Goal: Transaction & Acquisition: Purchase product/service

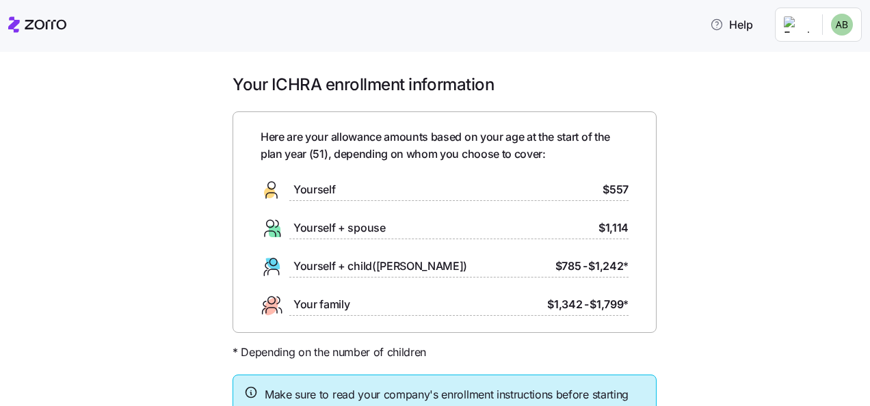
scroll to position [68, 0]
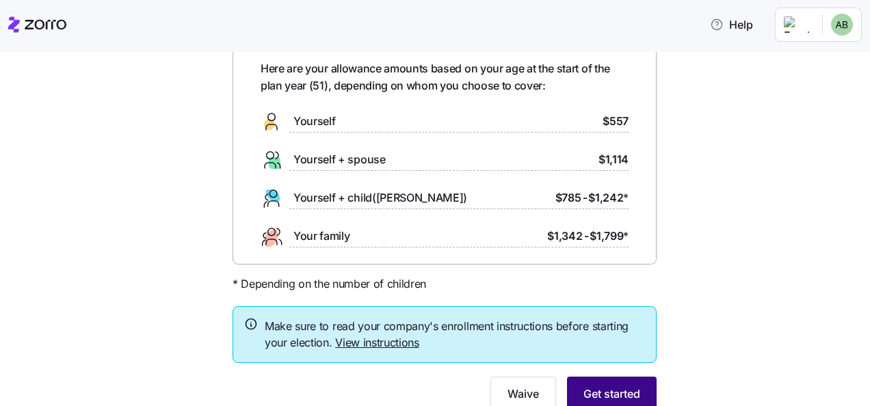
click at [605, 391] on span "Get started" at bounding box center [612, 394] width 57 height 16
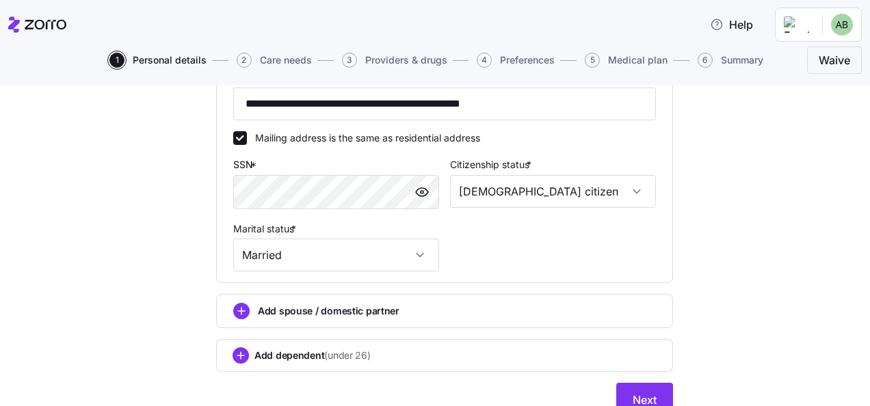
scroll to position [542, 0]
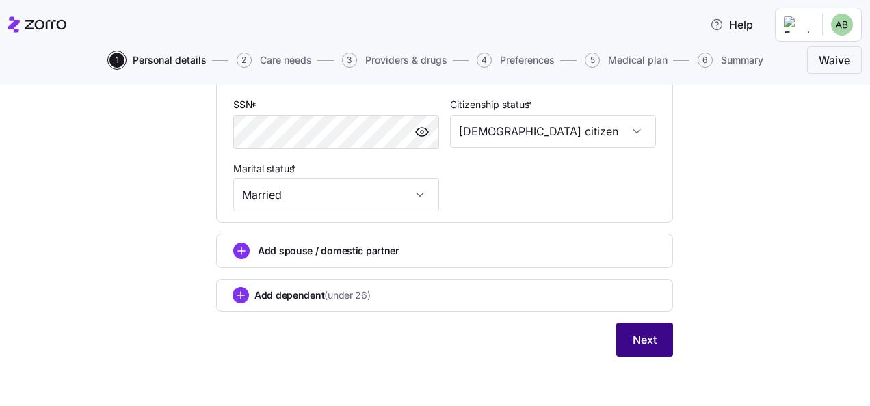
click at [640, 339] on span "Next" at bounding box center [645, 340] width 24 height 16
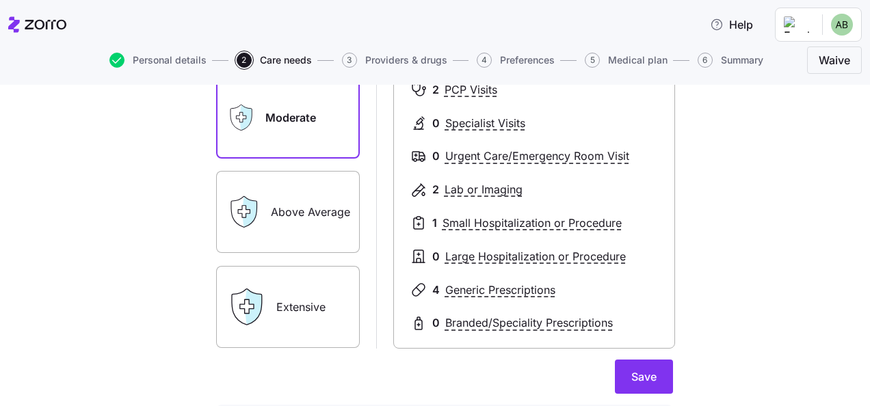
scroll to position [205, 0]
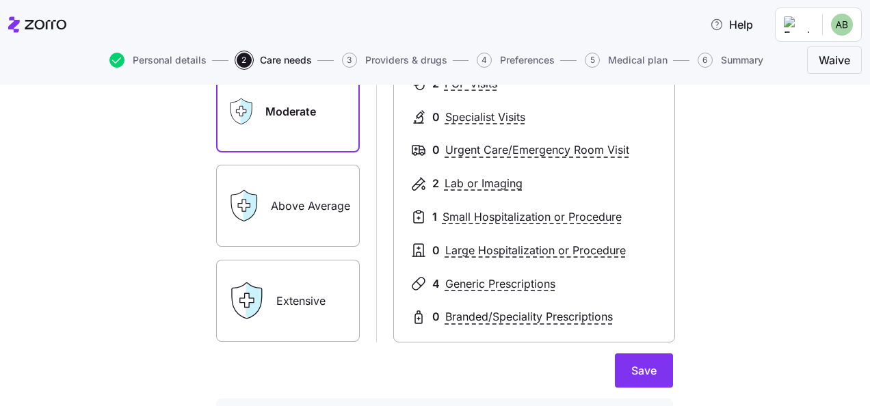
click at [328, 321] on label "Extensive" at bounding box center [288, 301] width 144 height 82
click at [0, 0] on input "Extensive" at bounding box center [0, 0] width 0 height 0
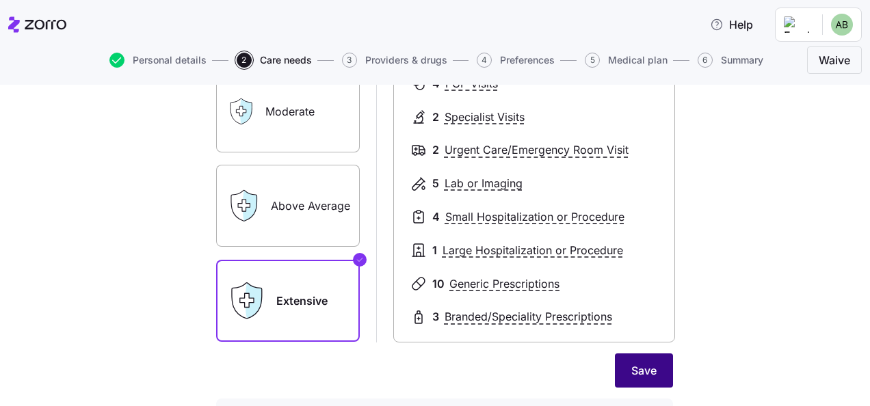
click at [644, 376] on span "Save" at bounding box center [643, 371] width 25 height 16
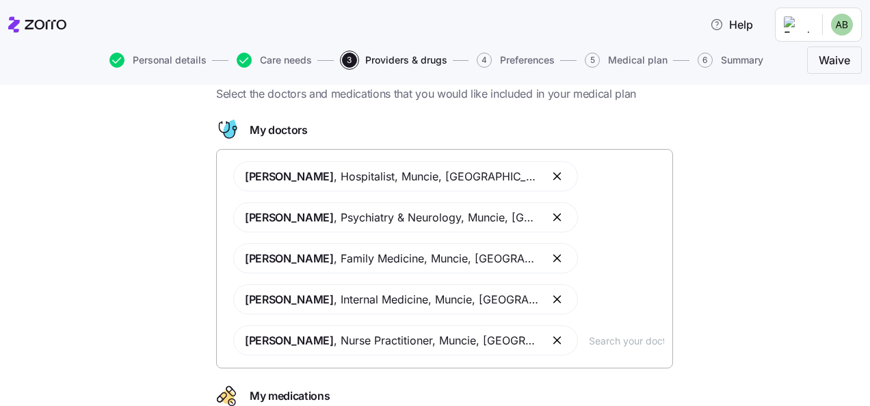
scroll to position [68, 0]
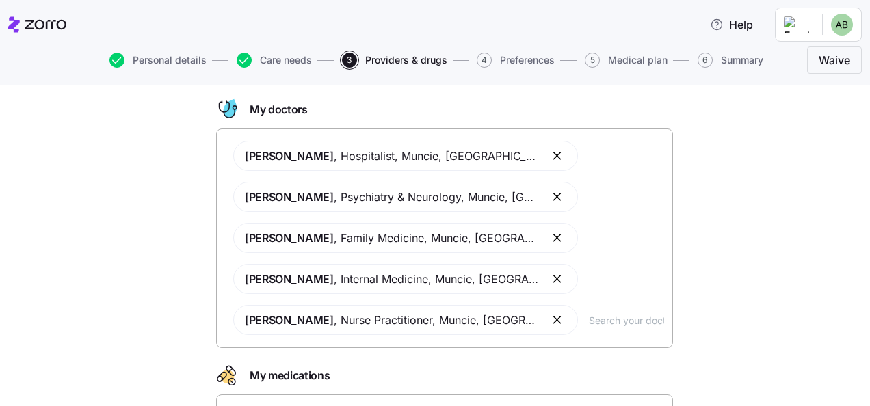
click at [550, 241] on button "button" at bounding box center [558, 238] width 16 height 16
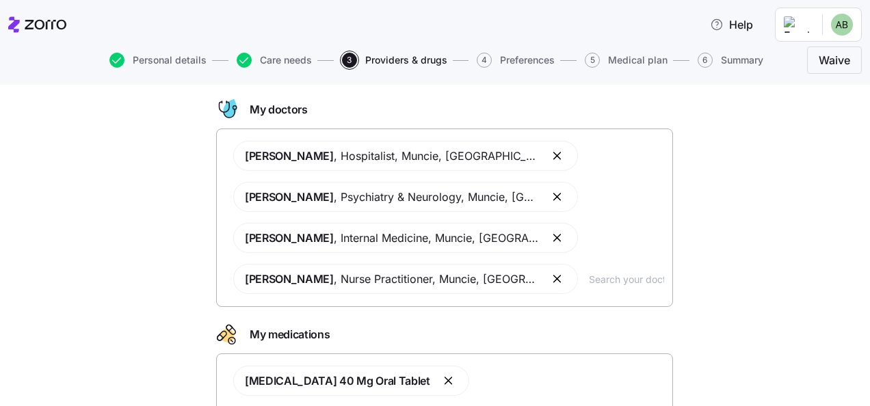
click at [550, 239] on button "button" at bounding box center [558, 238] width 16 height 16
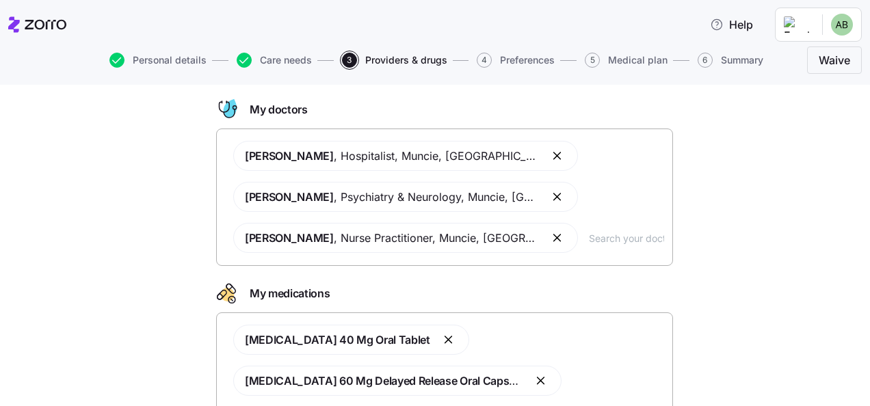
click at [550, 243] on button "button" at bounding box center [558, 238] width 16 height 16
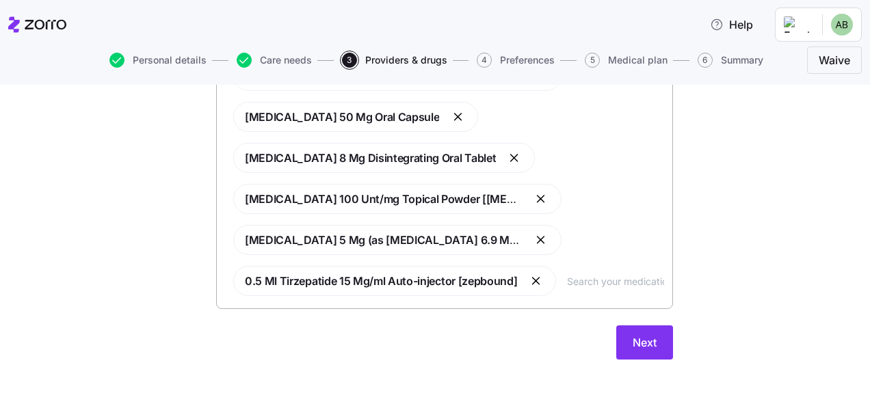
scroll to position [498, 0]
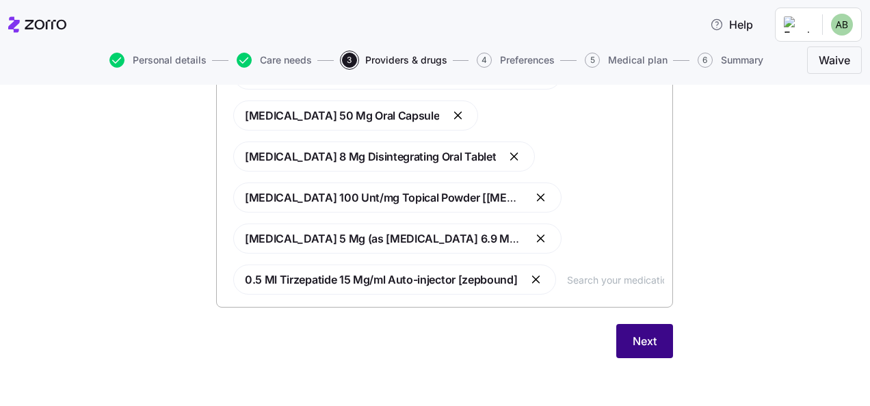
click at [638, 342] on span "Next" at bounding box center [645, 341] width 24 height 16
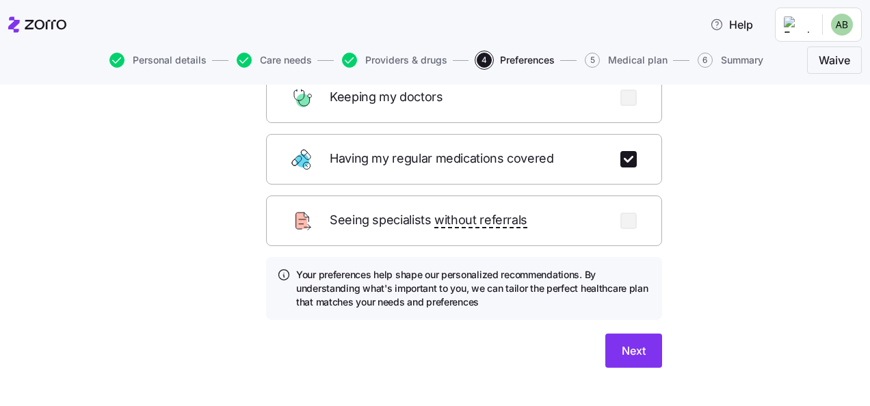
scroll to position [243, 0]
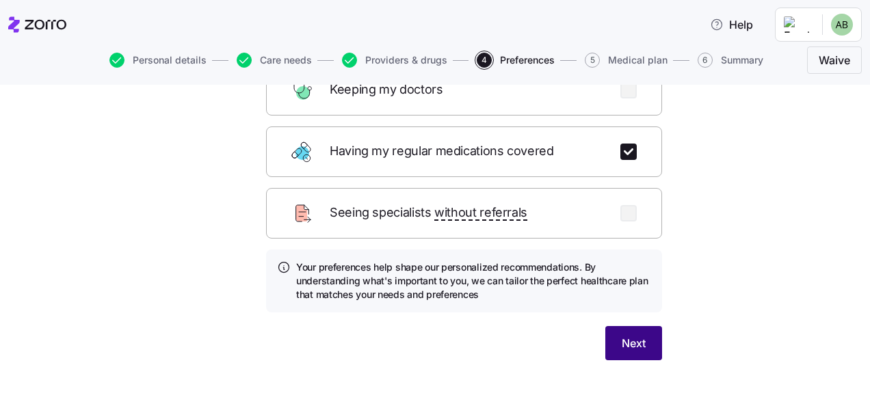
click at [631, 335] on span "Next" at bounding box center [634, 343] width 24 height 16
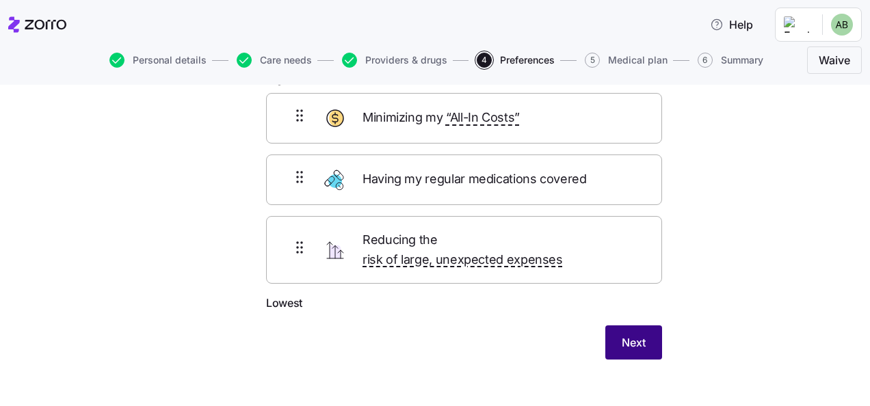
click at [627, 335] on span "Next" at bounding box center [634, 343] width 24 height 16
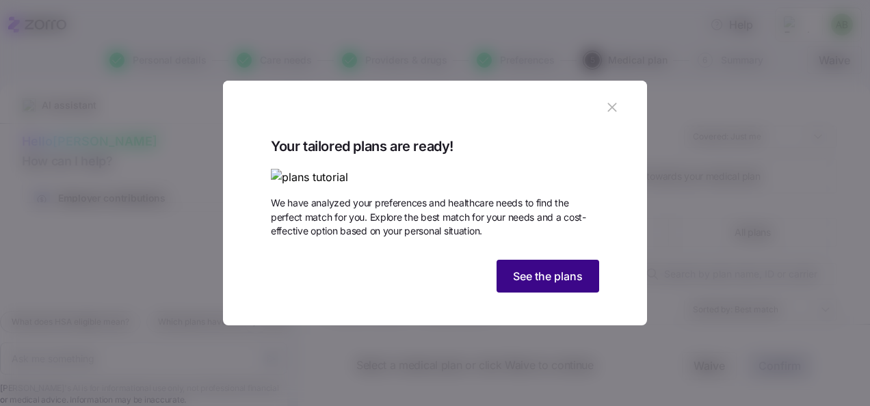
click at [545, 285] on span "See the plans" at bounding box center [548, 276] width 70 height 16
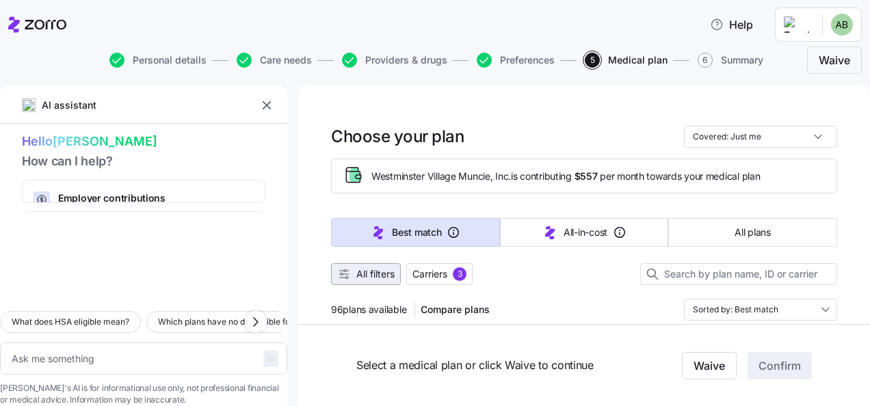
click at [376, 273] on span "All filters" at bounding box center [375, 274] width 38 height 14
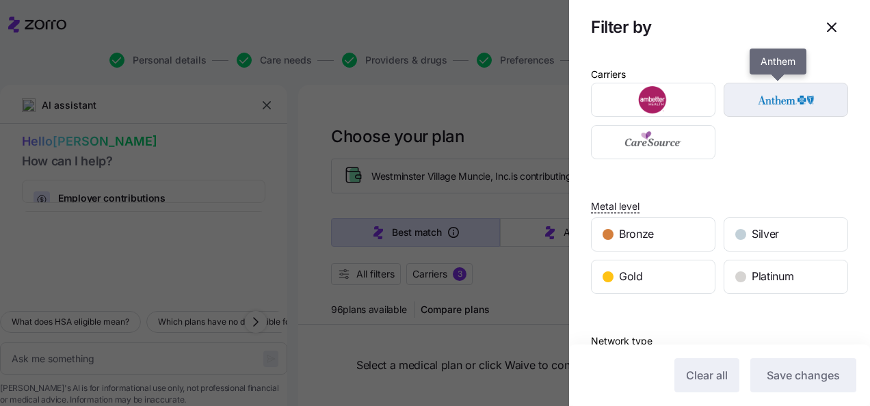
click at [770, 103] on img "button" at bounding box center [786, 99] width 101 height 27
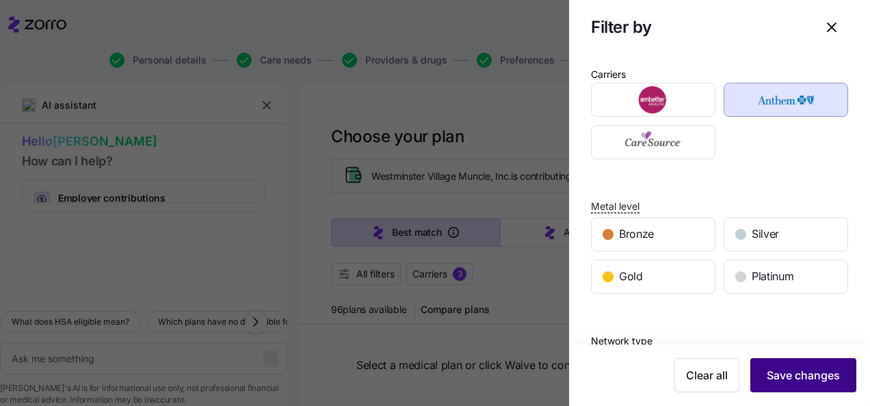
click at [791, 380] on span "Save changes" at bounding box center [803, 375] width 73 height 16
type textarea "x"
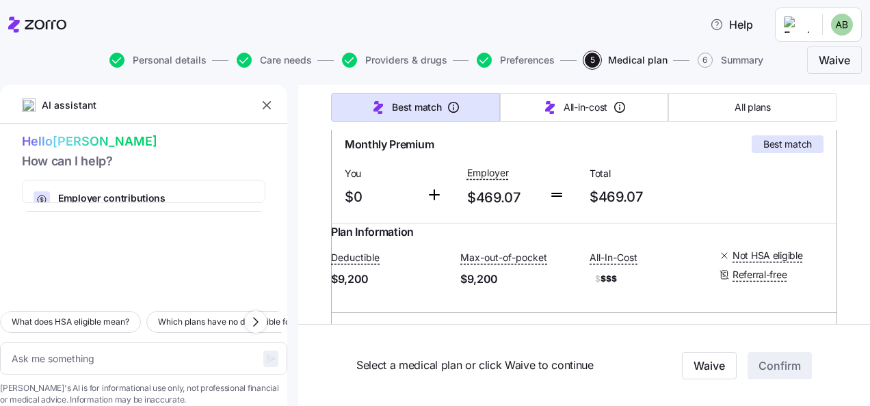
scroll to position [342, 0]
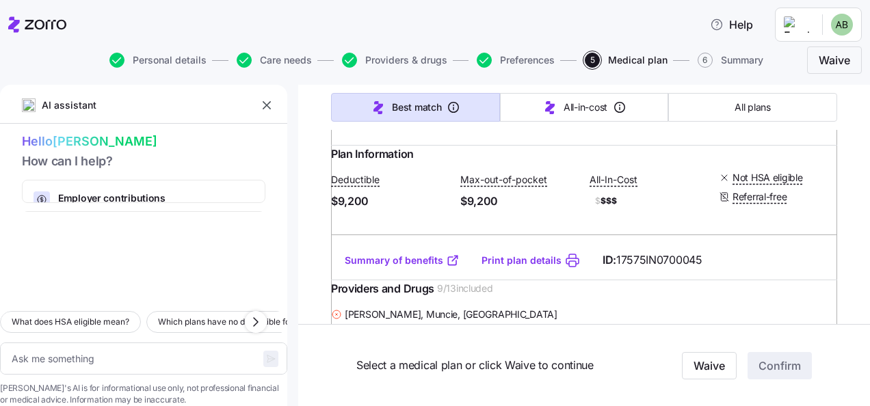
click at [265, 104] on icon "button" at bounding box center [267, 105] width 8 height 8
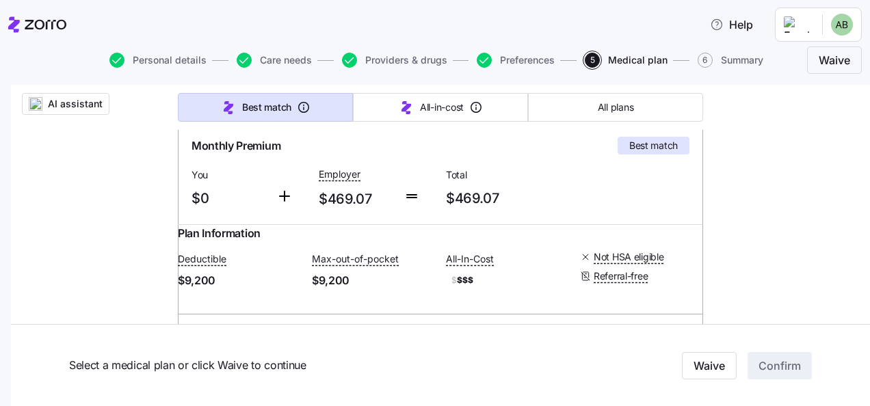
scroll to position [0, 0]
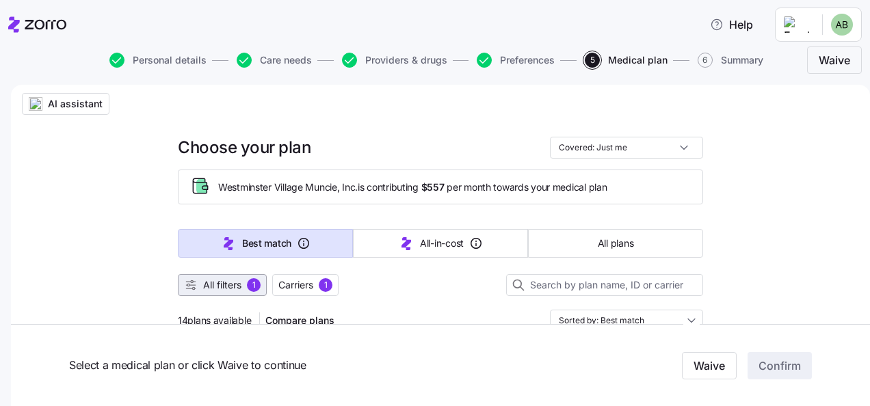
click at [215, 290] on span "All filters" at bounding box center [222, 285] width 38 height 14
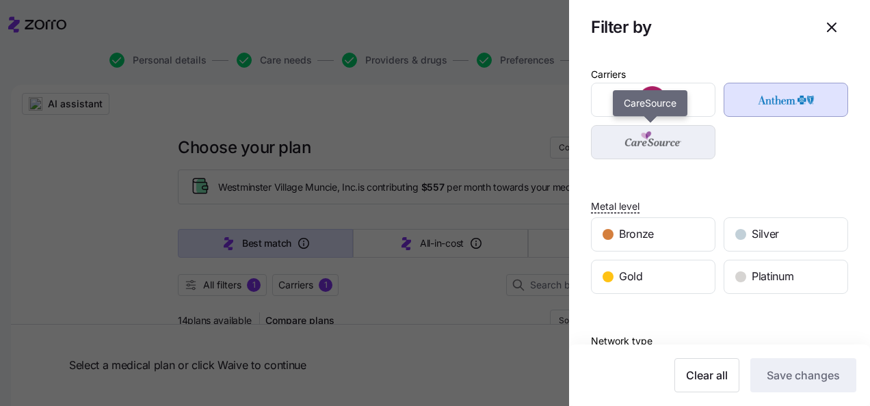
click at [652, 146] on img "button" at bounding box center [653, 142] width 101 height 27
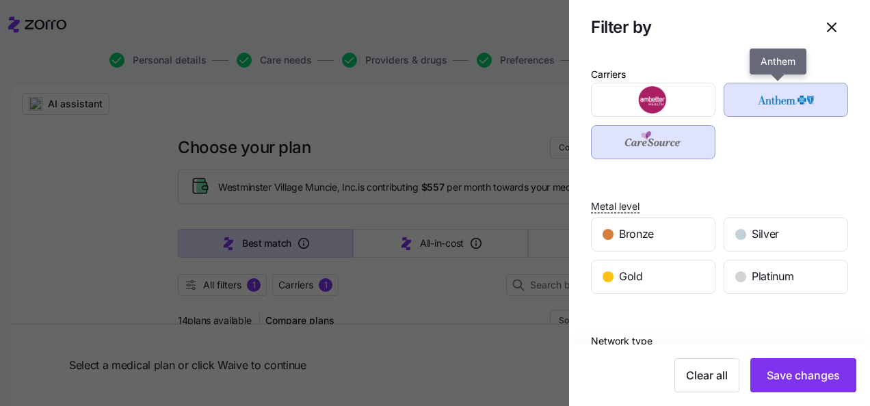
click at [760, 103] on img "button" at bounding box center [786, 99] width 101 height 27
click at [769, 102] on img "button" at bounding box center [786, 99] width 101 height 27
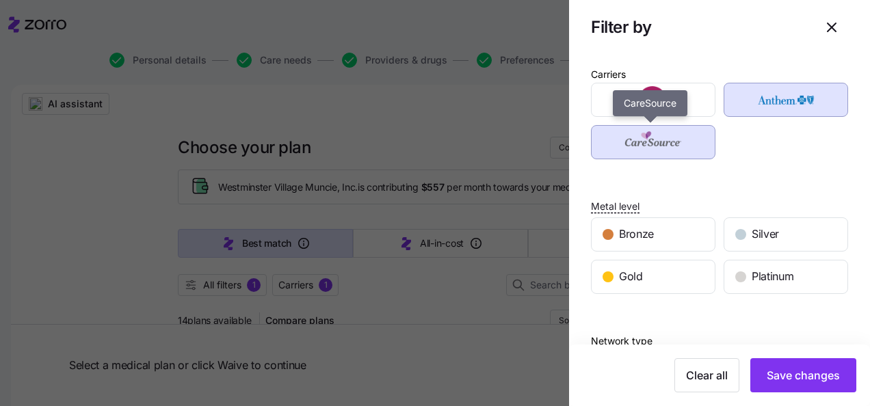
click at [684, 144] on img "button" at bounding box center [653, 142] width 101 height 27
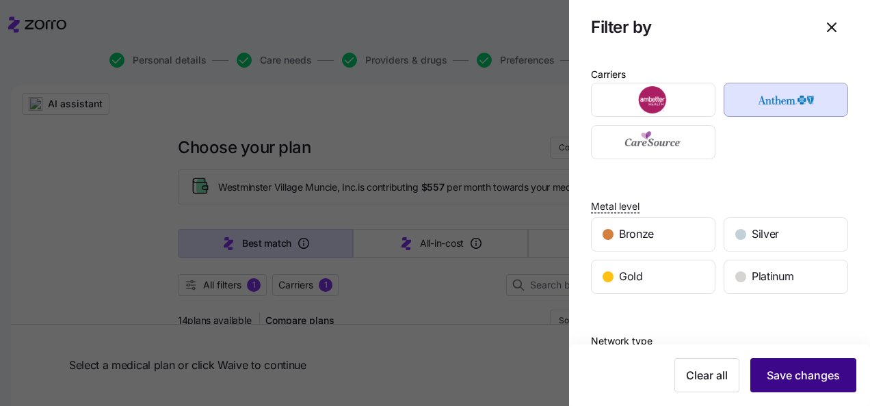
click at [814, 378] on span "Save changes" at bounding box center [803, 375] width 73 height 16
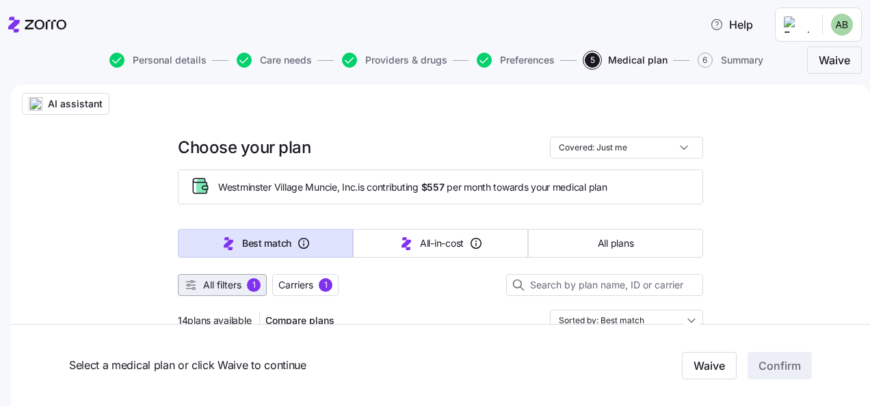
click at [211, 287] on span "All filters" at bounding box center [222, 285] width 38 height 14
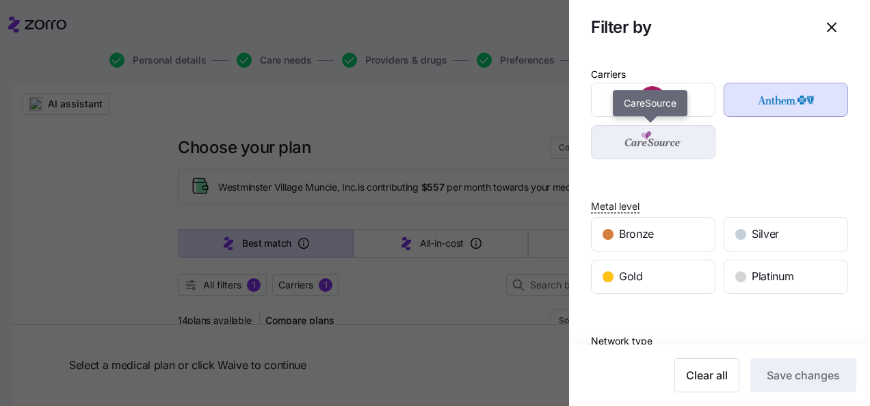
click at [666, 140] on img "button" at bounding box center [653, 142] width 101 height 27
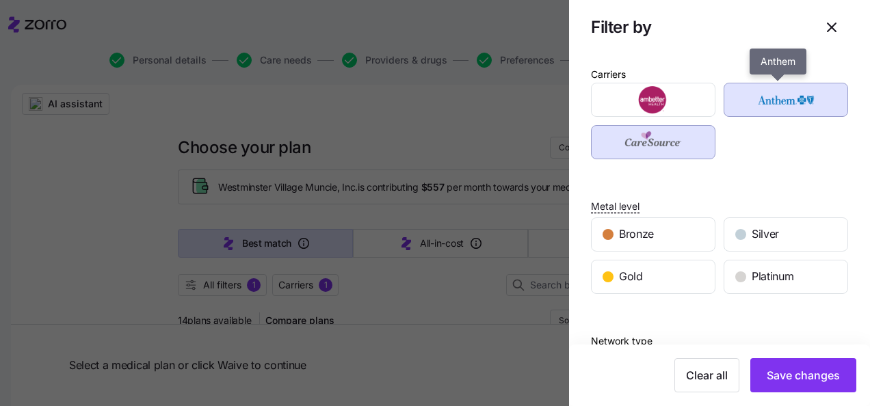
click at [774, 94] on img "button" at bounding box center [786, 99] width 101 height 27
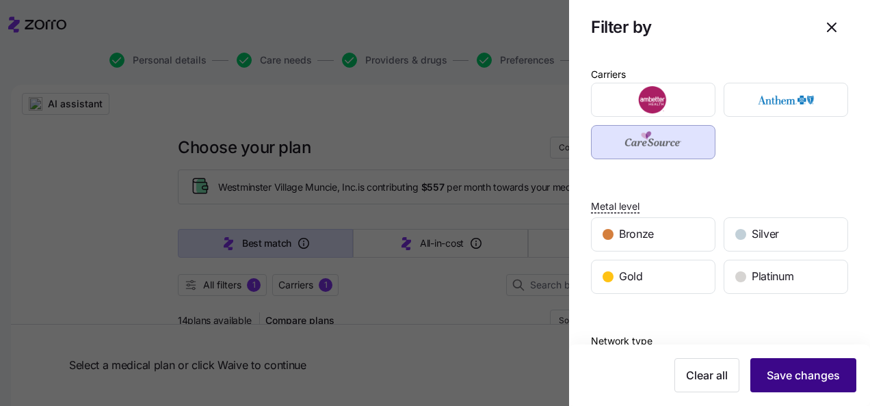
click at [794, 372] on span "Save changes" at bounding box center [803, 375] width 73 height 16
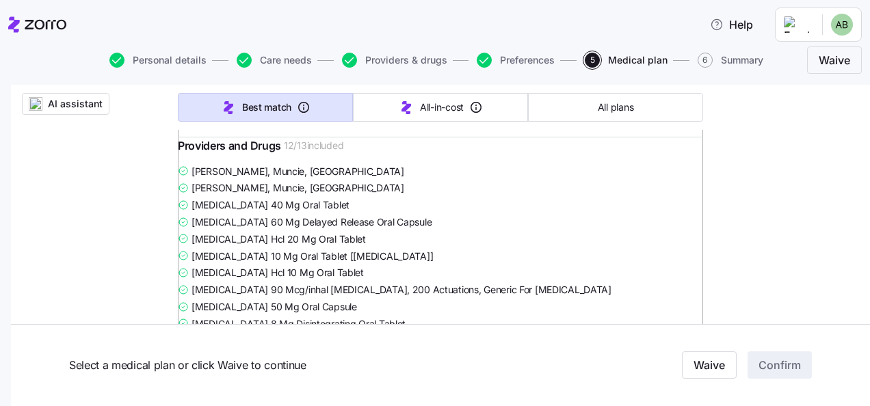
scroll to position [1026, 0]
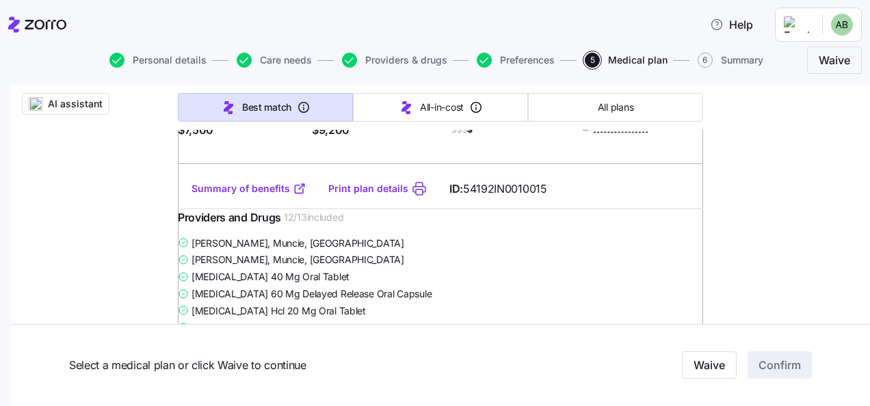
click at [272, 196] on link "Summary of benefits" at bounding box center [249, 189] width 115 height 14
click at [261, 196] on link "Summary of benefits" at bounding box center [249, 189] width 115 height 14
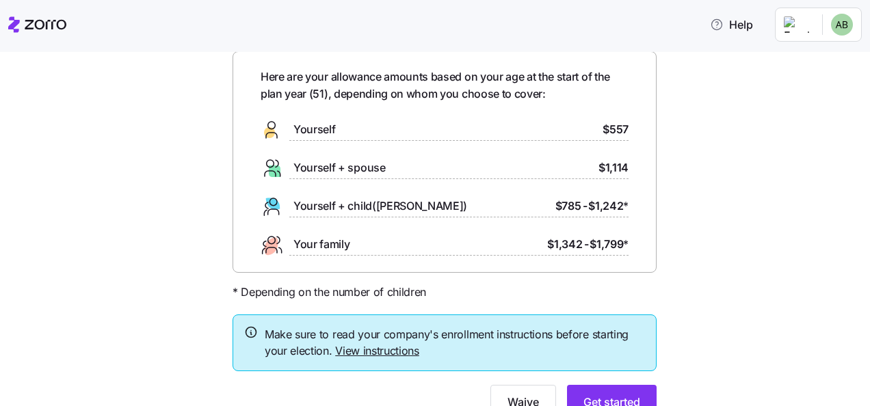
scroll to position [122, 0]
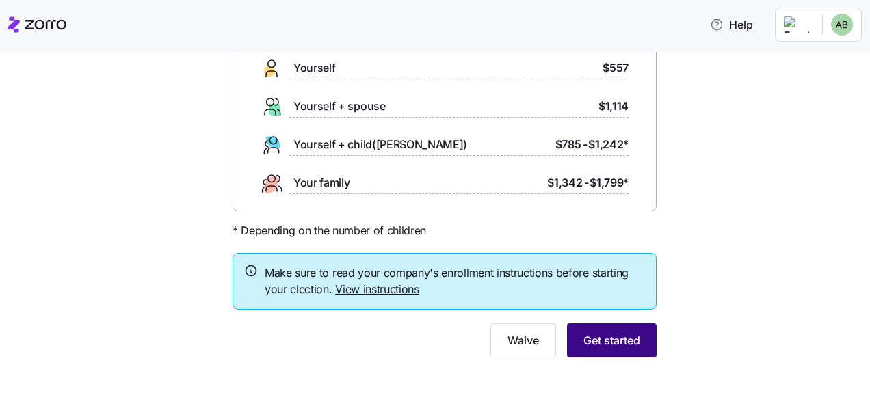
click at [592, 343] on span "Get started" at bounding box center [612, 340] width 57 height 16
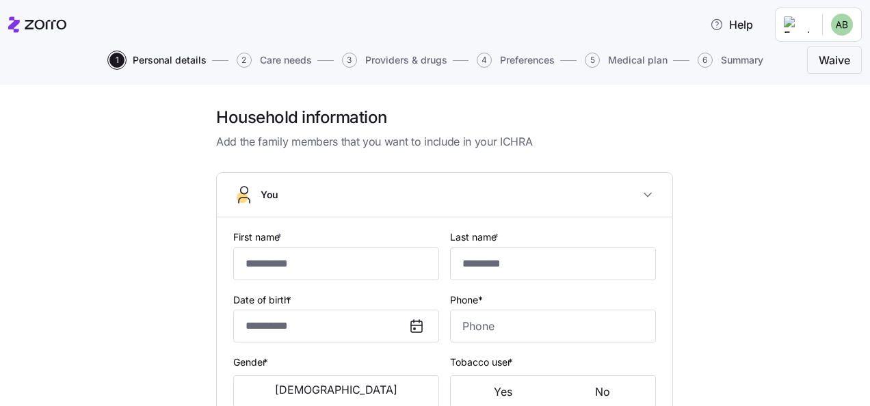
type input "******"
type input "********"
type input "[EMAIL_ADDRESS][DOMAIN_NAME]"
type input "**********"
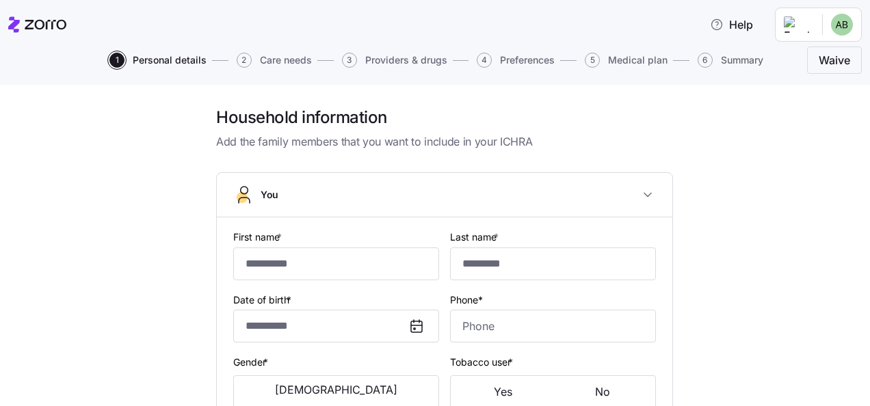
checkbox input "true"
type input "**********"
type input "[PHONE_NUMBER]"
type input "[DEMOGRAPHIC_DATA] citizen"
type input "Married"
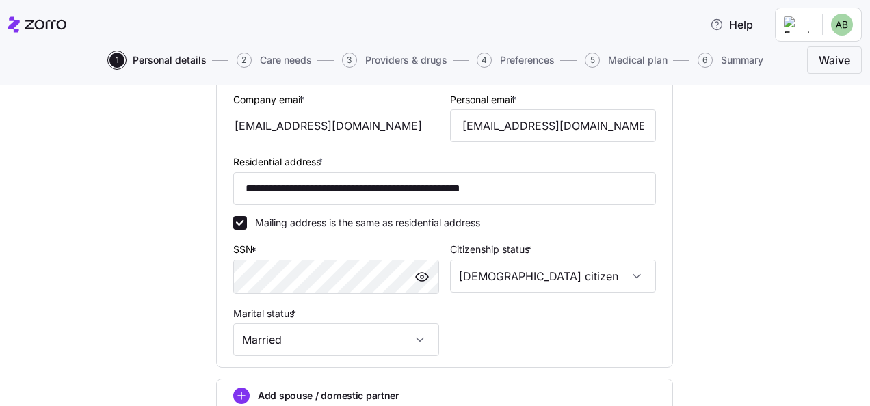
scroll to position [542, 0]
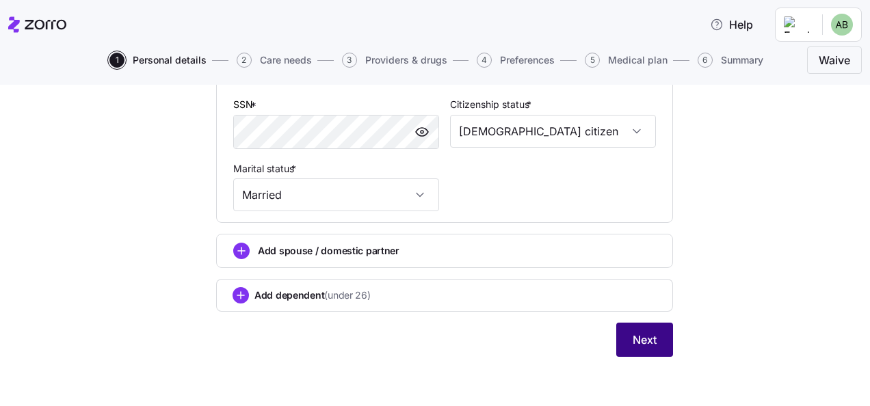
click at [634, 335] on span "Next" at bounding box center [645, 340] width 24 height 16
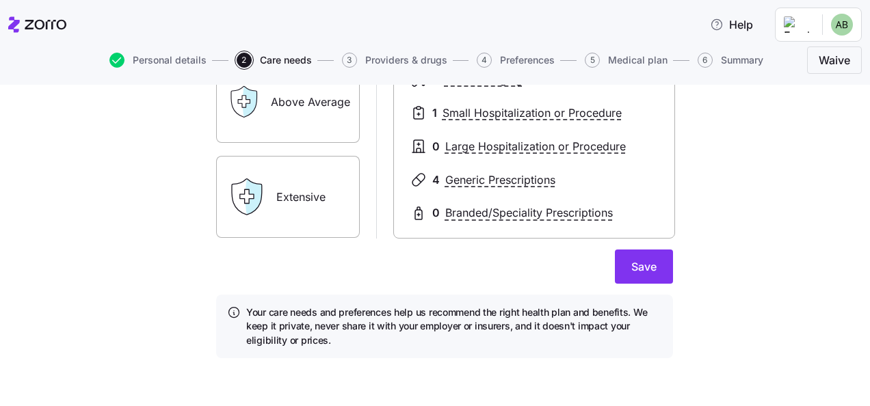
scroll to position [310, 0]
click at [323, 223] on label "Extensive" at bounding box center [288, 196] width 144 height 82
click at [0, 0] on input "Extensive" at bounding box center [0, 0] width 0 height 0
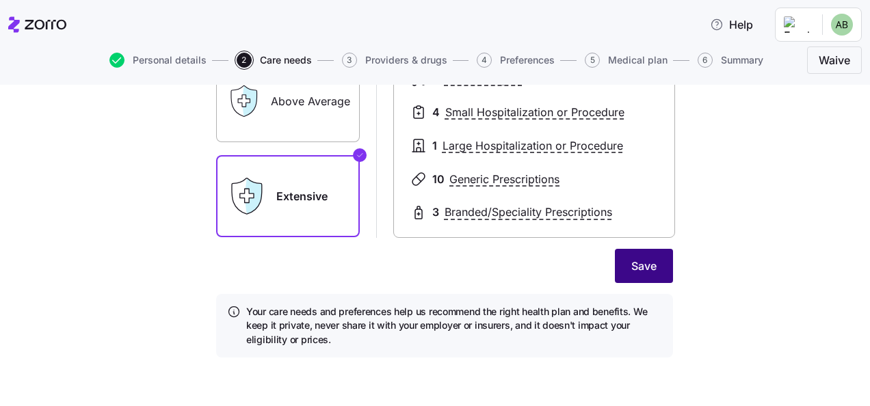
click at [639, 270] on span "Save" at bounding box center [643, 266] width 25 height 16
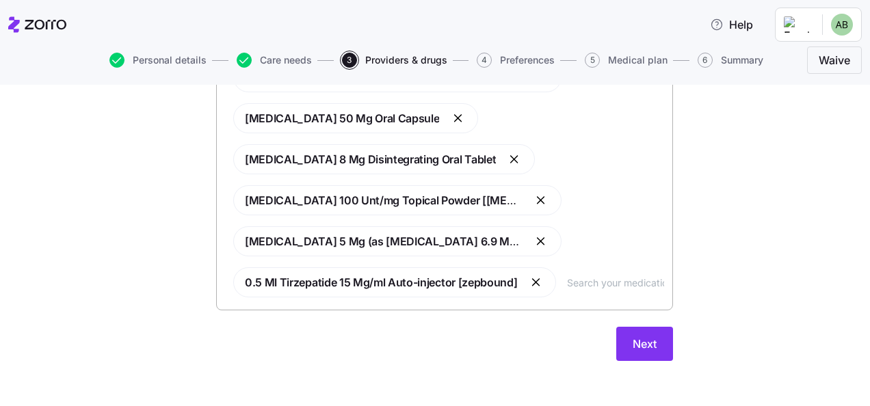
scroll to position [498, 0]
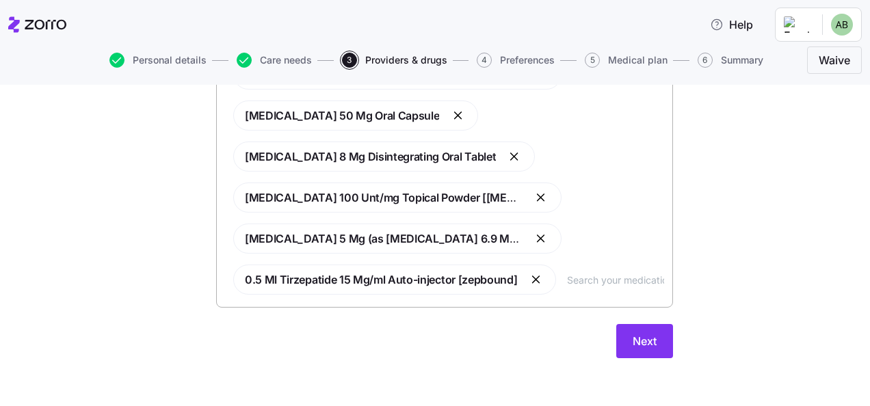
click at [529, 278] on button "button" at bounding box center [536, 280] width 16 height 16
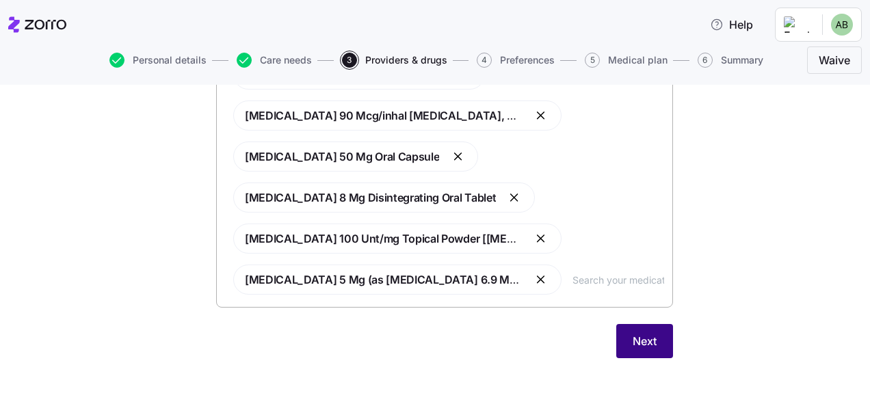
click at [642, 341] on span "Next" at bounding box center [645, 341] width 24 height 16
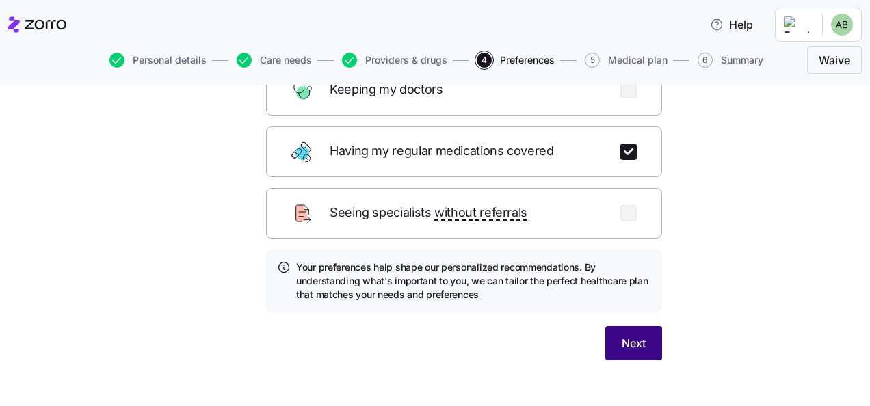
click at [625, 335] on span "Next" at bounding box center [634, 343] width 24 height 16
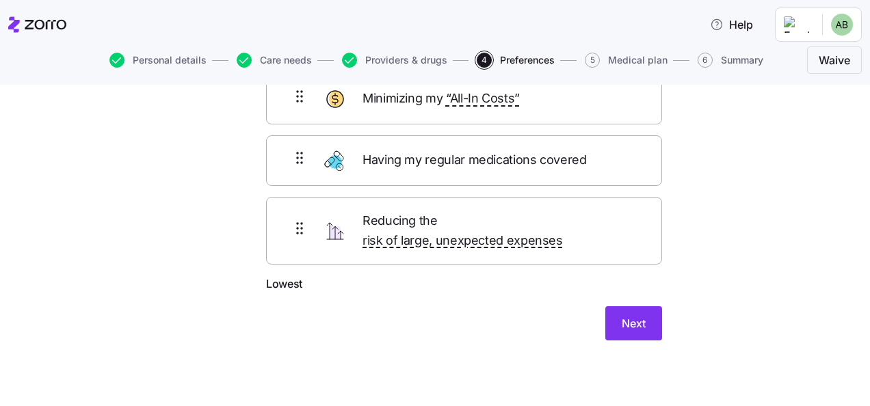
scroll to position [96, 0]
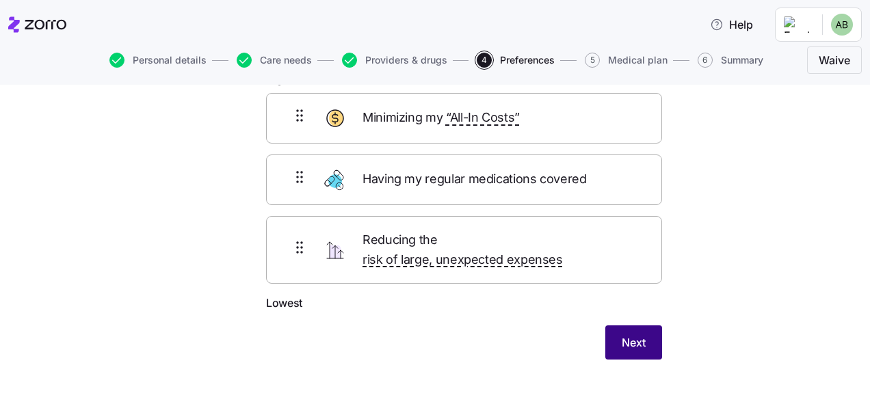
click at [627, 335] on span "Next" at bounding box center [634, 343] width 24 height 16
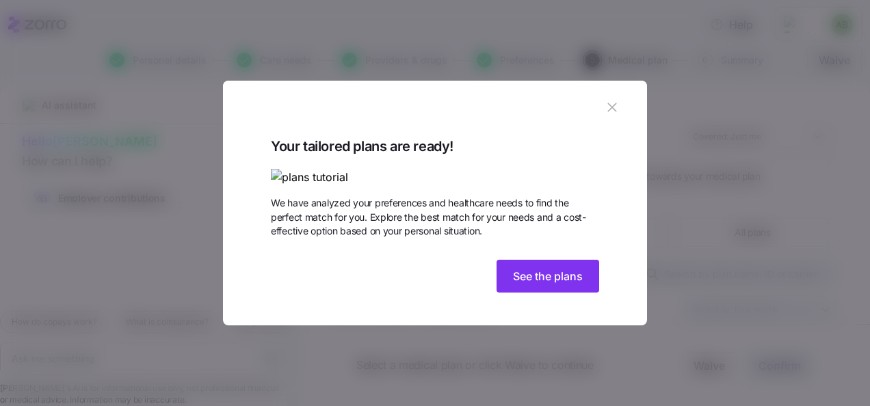
drag, startPoint x: 525, startPoint y: 374, endPoint x: 538, endPoint y: 335, distance: 41.1
click at [525, 285] on span "See the plans" at bounding box center [548, 276] width 70 height 16
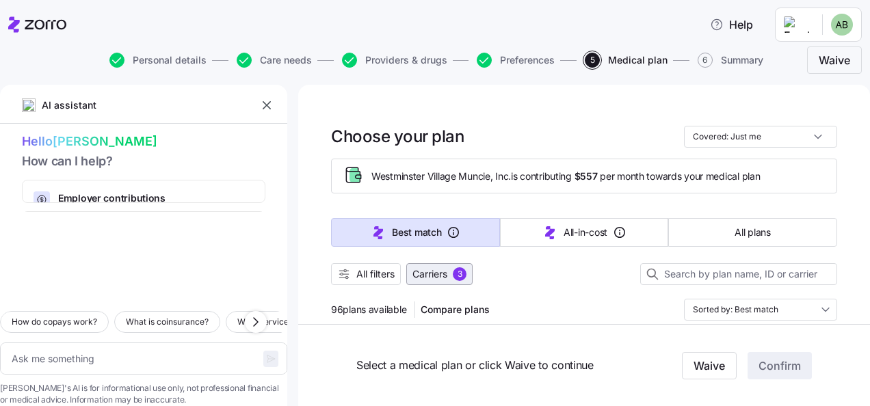
scroll to position [68, 0]
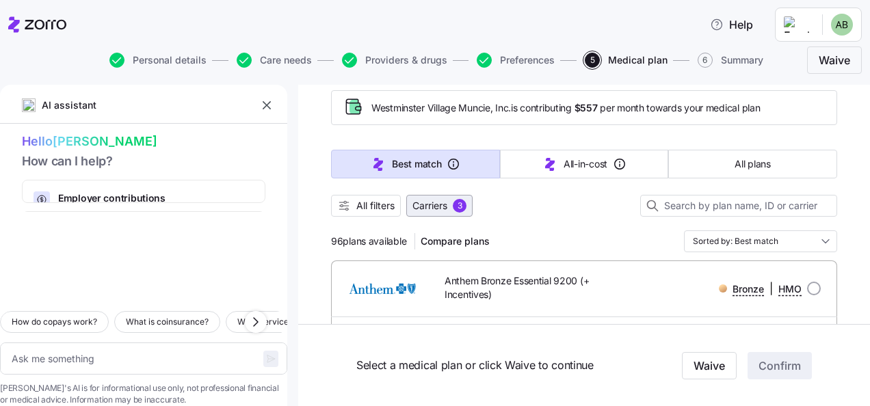
click at [434, 205] on span "Carriers" at bounding box center [430, 206] width 35 height 14
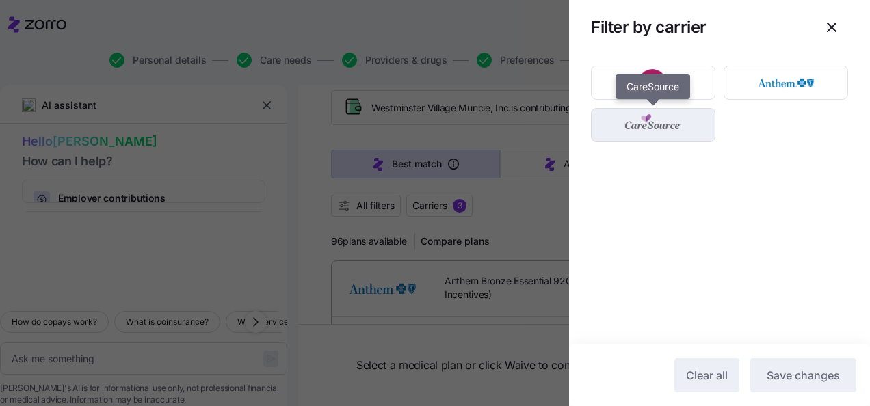
click at [672, 129] on img "button" at bounding box center [653, 125] width 101 height 27
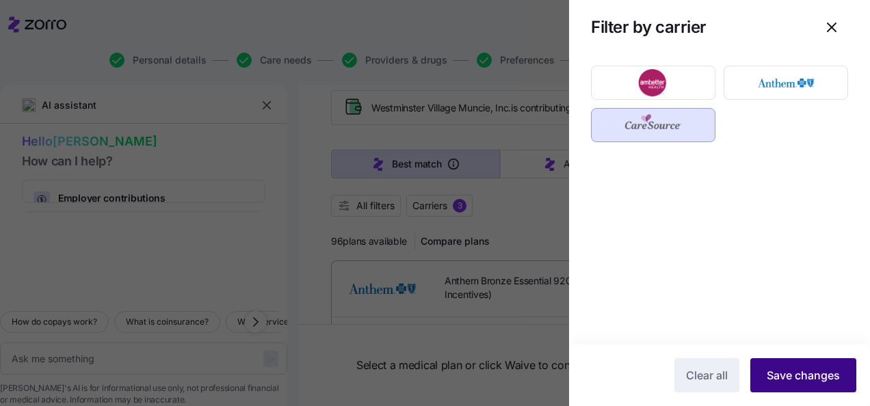
click at [800, 377] on span "Save changes" at bounding box center [803, 375] width 73 height 16
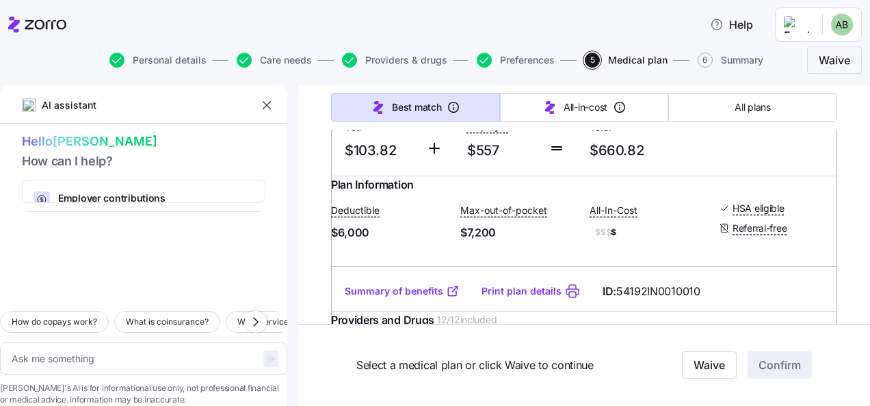
type textarea "x"
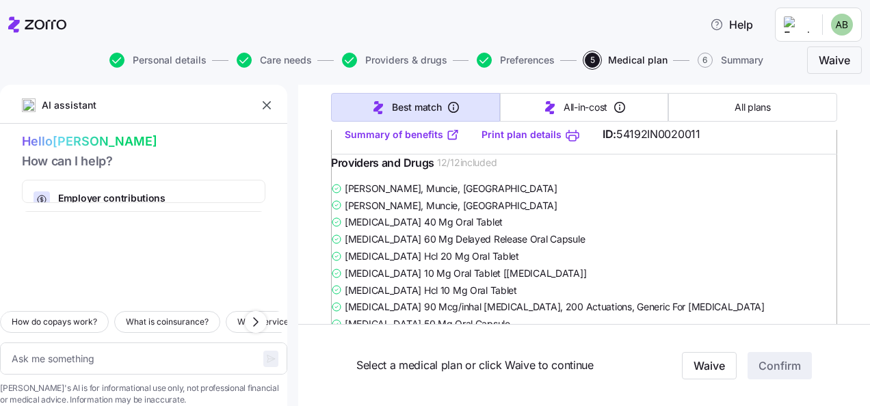
scroll to position [4036, 0]
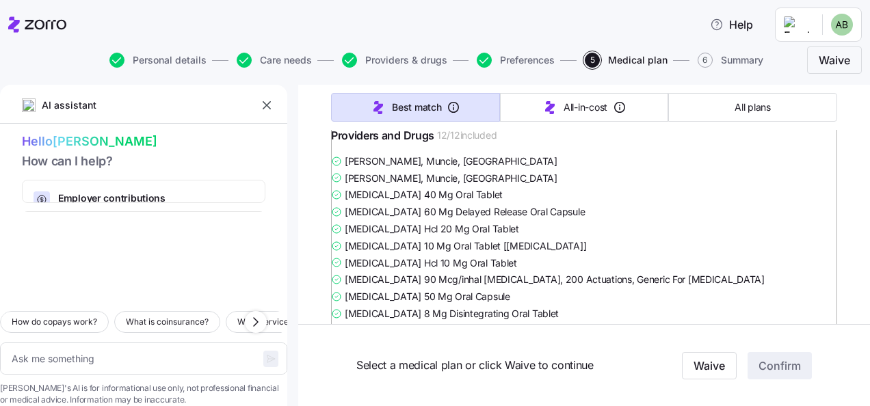
click at [268, 105] on icon "button" at bounding box center [267, 106] width 14 height 14
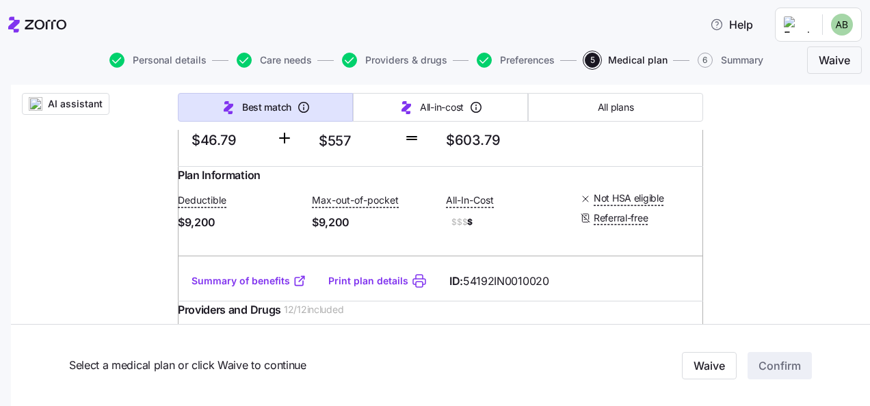
scroll to position [0, 0]
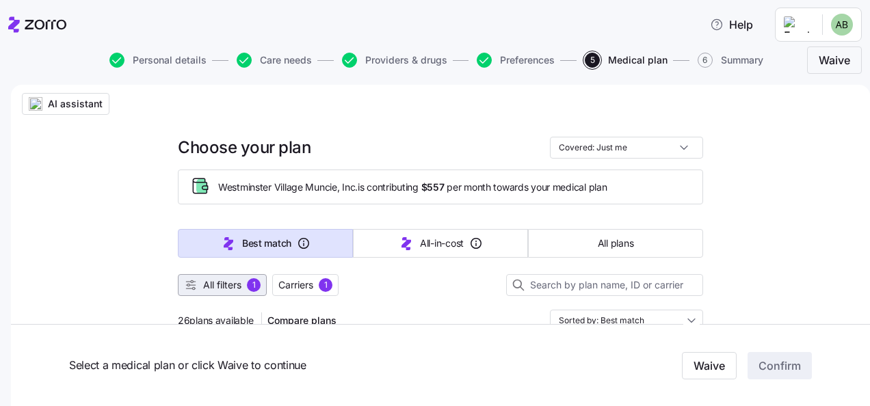
click at [226, 286] on span "All filters" at bounding box center [222, 285] width 38 height 14
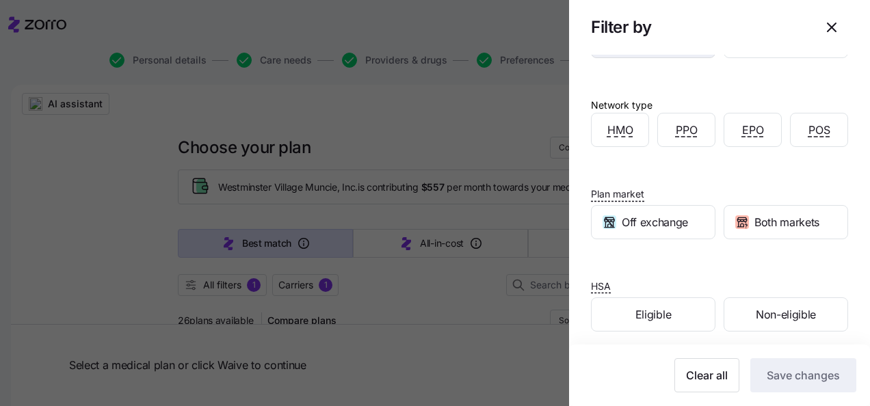
scroll to position [241, 0]
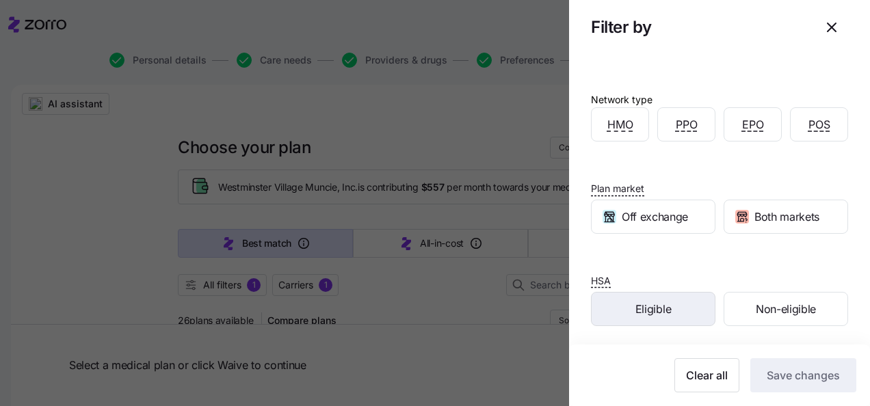
click at [680, 317] on div "Eligible" at bounding box center [653, 309] width 123 height 33
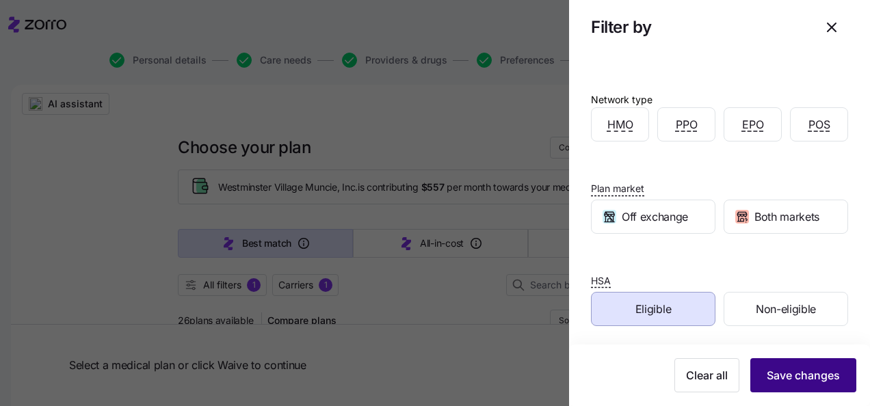
click at [783, 378] on span "Save changes" at bounding box center [803, 375] width 73 height 16
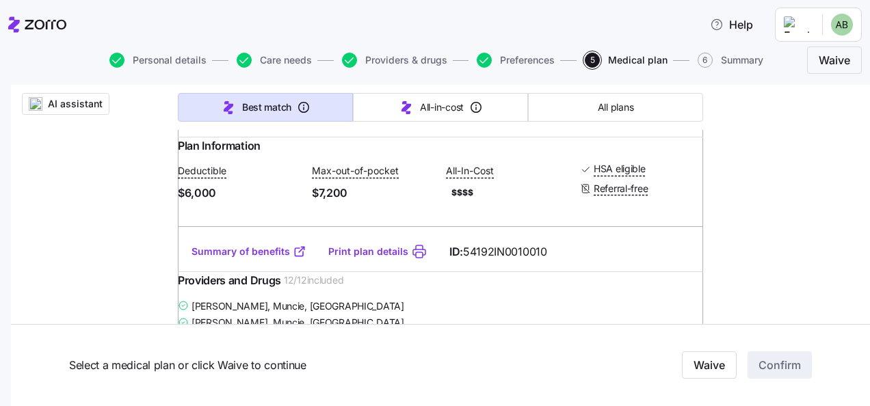
scroll to position [479, 0]
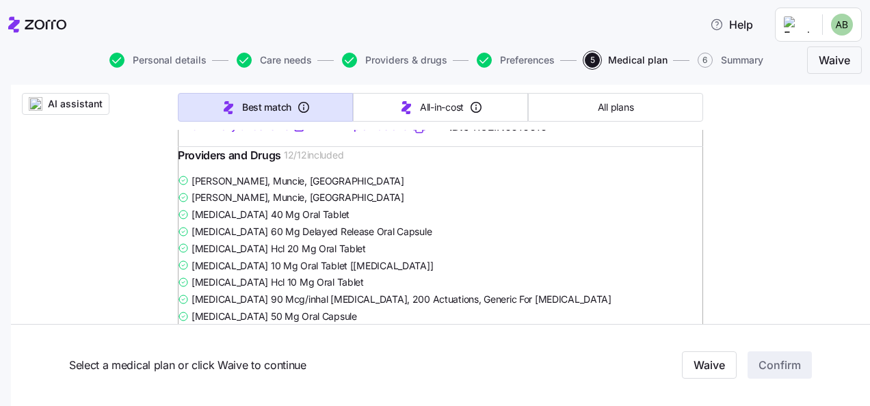
click at [235, 133] on link "Summary of benefits" at bounding box center [249, 127] width 115 height 14
click at [372, 133] on link "Print plan details" at bounding box center [368, 127] width 80 height 14
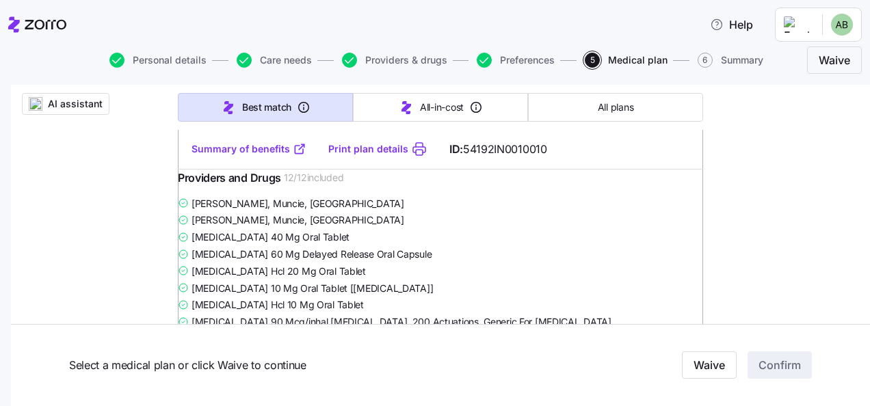
scroll to position [410, 0]
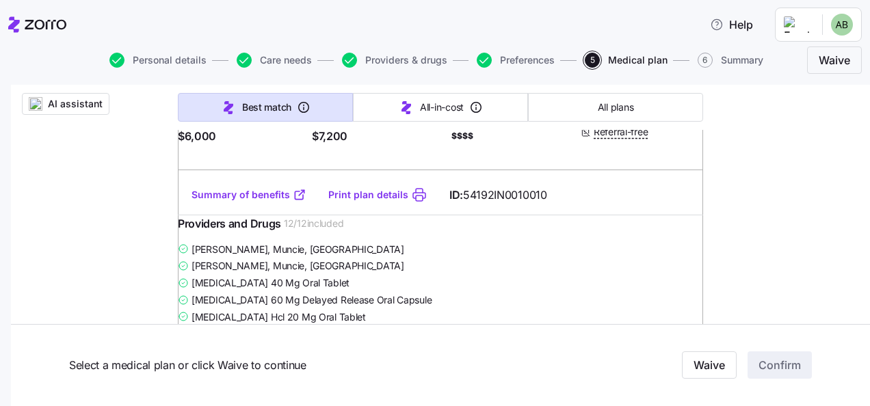
click at [256, 202] on link "Summary of benefits" at bounding box center [249, 195] width 115 height 14
click at [371, 202] on link "Print plan details" at bounding box center [368, 195] width 80 height 14
click at [358, 202] on link "Print plan details" at bounding box center [368, 195] width 80 height 14
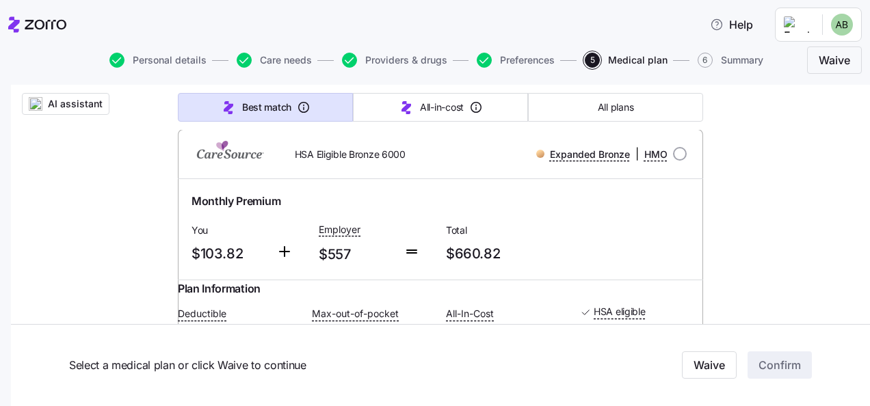
scroll to position [205, 0]
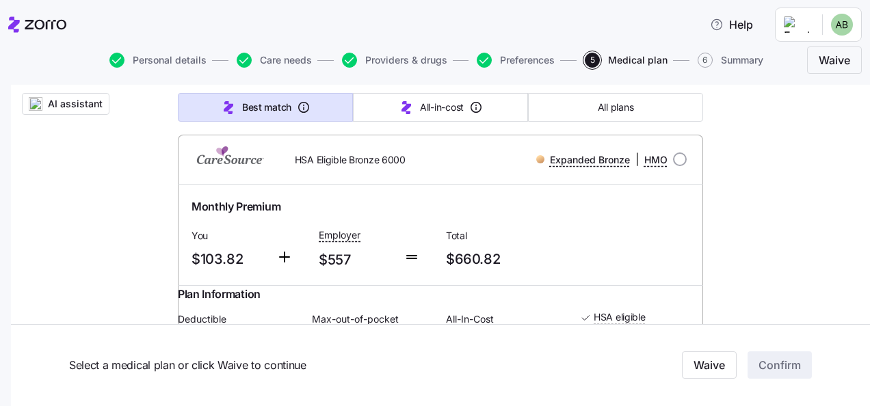
click at [675, 157] on input "radio" at bounding box center [680, 160] width 14 height 14
radio input "true"
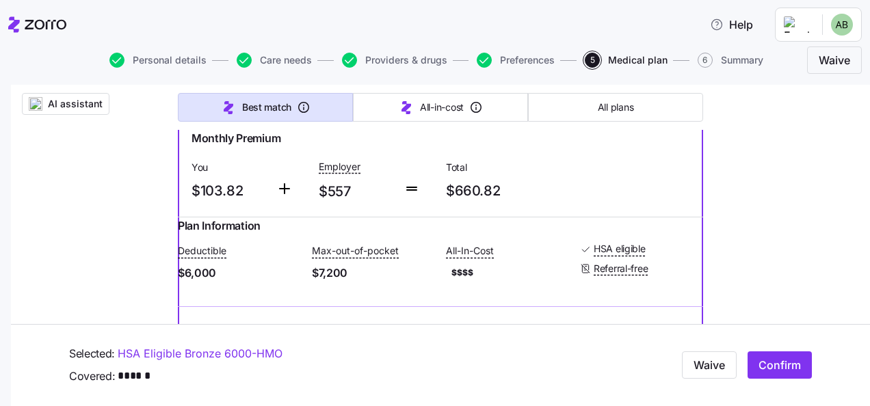
scroll to position [137, 0]
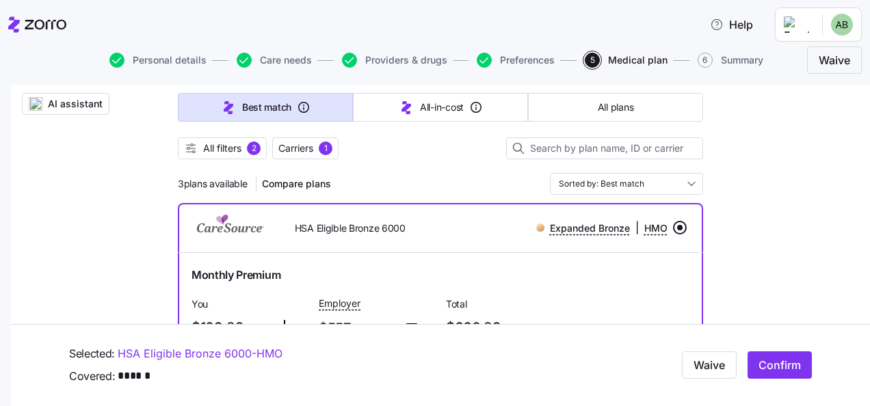
click at [676, 229] on input "radio" at bounding box center [680, 228] width 14 height 14
click at [449, 259] on div "Monthly Premium You $103.82 Employer $557 Total $660.82" at bounding box center [440, 303] width 525 height 101
click at [673, 226] on input "radio" at bounding box center [680, 228] width 14 height 14
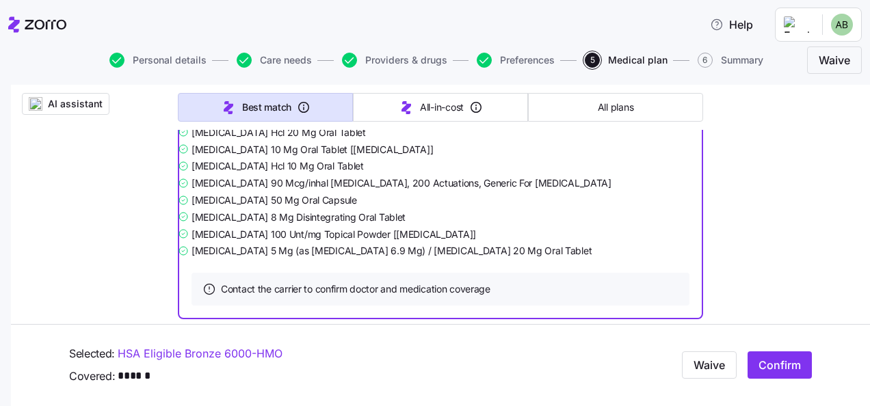
scroll to position [616, 0]
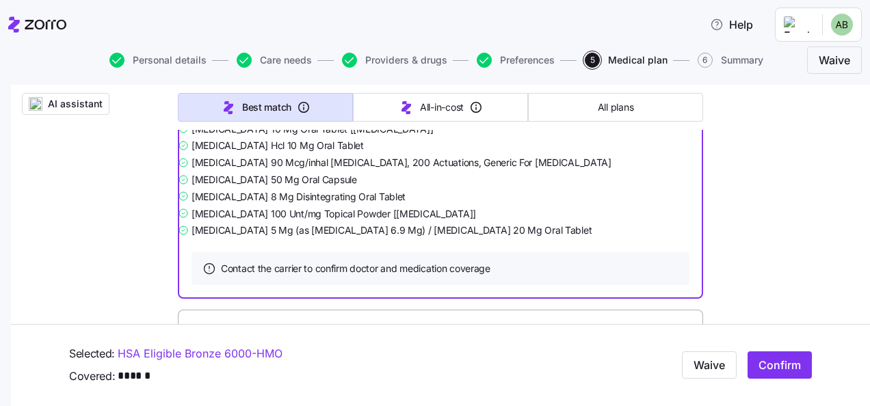
click at [772, 363] on span "Confirm" at bounding box center [780, 366] width 42 height 16
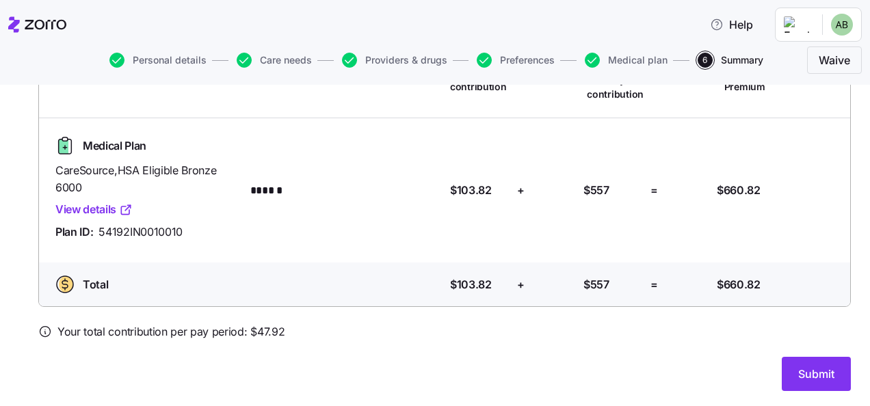
scroll to position [138, 0]
click at [798, 373] on span "Submit" at bounding box center [816, 374] width 36 height 16
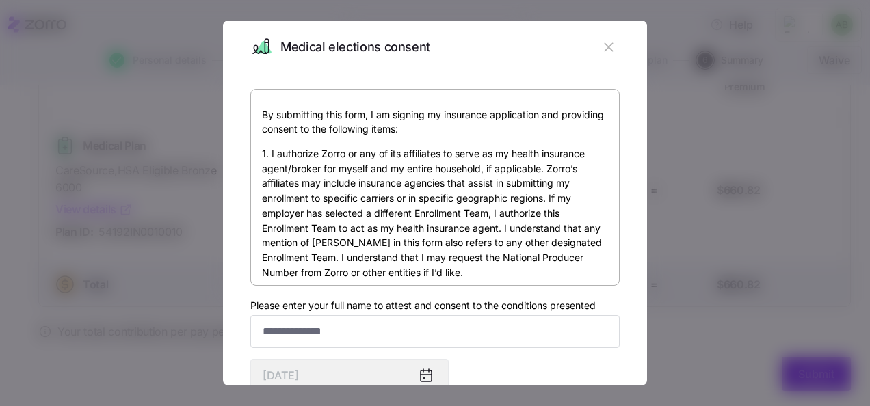
scroll to position [0, 0]
click at [299, 336] on input "Please enter your full name to attest and consent to the conditions presented" at bounding box center [434, 331] width 369 height 33
type input "*"
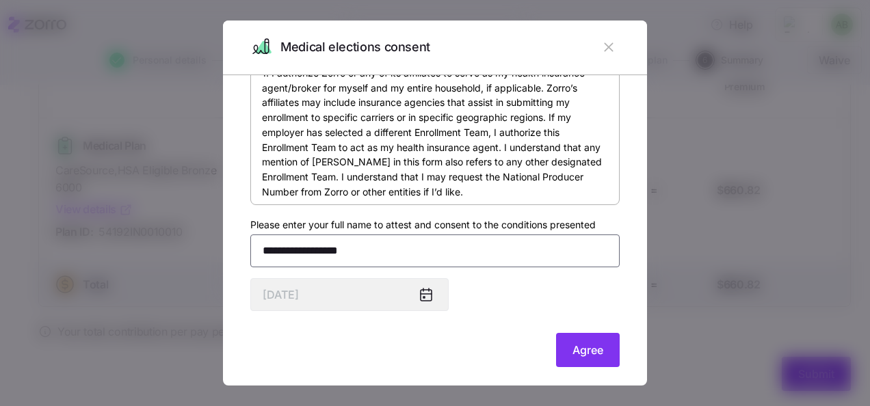
scroll to position [93, 0]
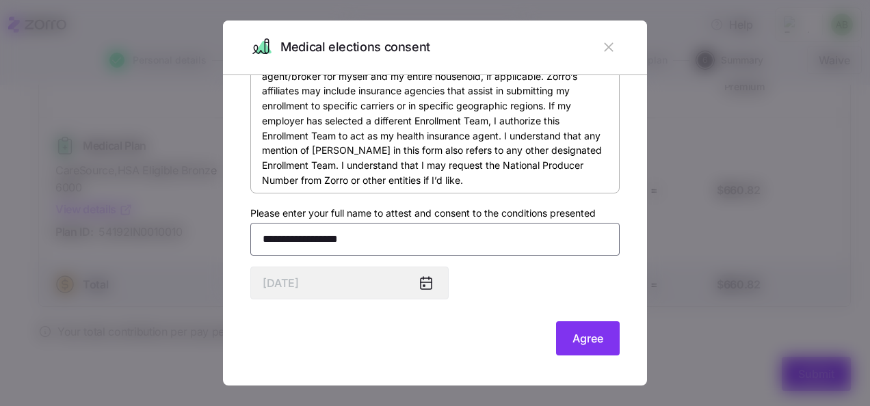
type input "**********"
click at [426, 287] on icon at bounding box center [426, 283] width 11 height 11
click at [429, 283] on icon at bounding box center [426, 283] width 11 height 0
drag, startPoint x: 429, startPoint y: 282, endPoint x: 507, endPoint y: 300, distance: 80.1
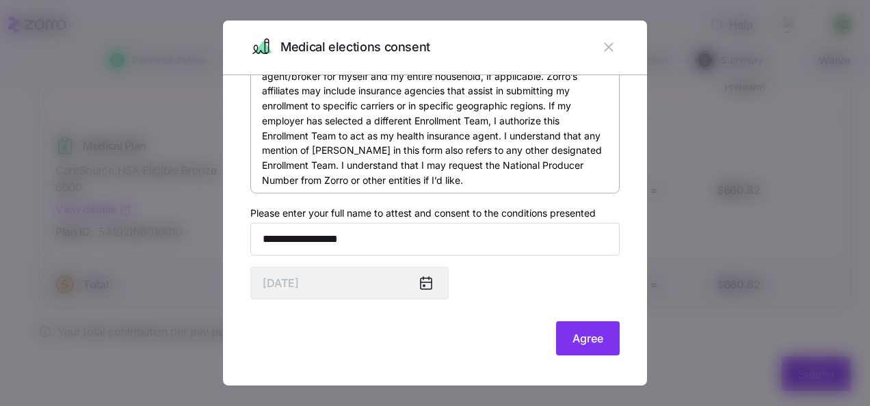
click at [507, 300] on div "**********" at bounding box center [434, 178] width 369 height 363
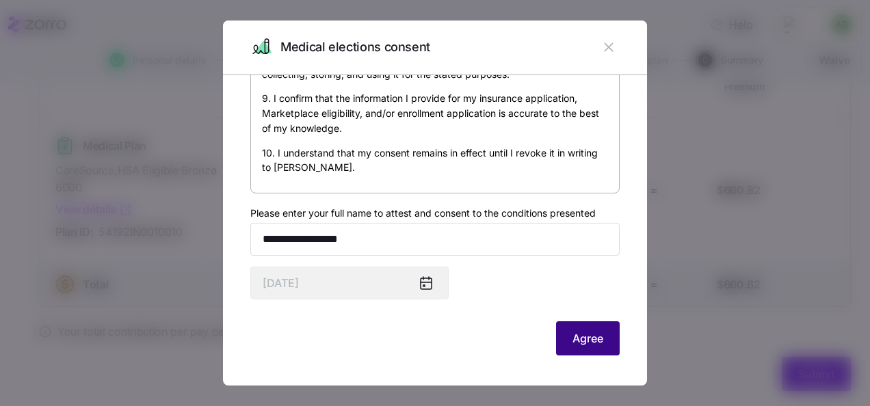
click at [573, 341] on span "Agree" at bounding box center [588, 338] width 31 height 16
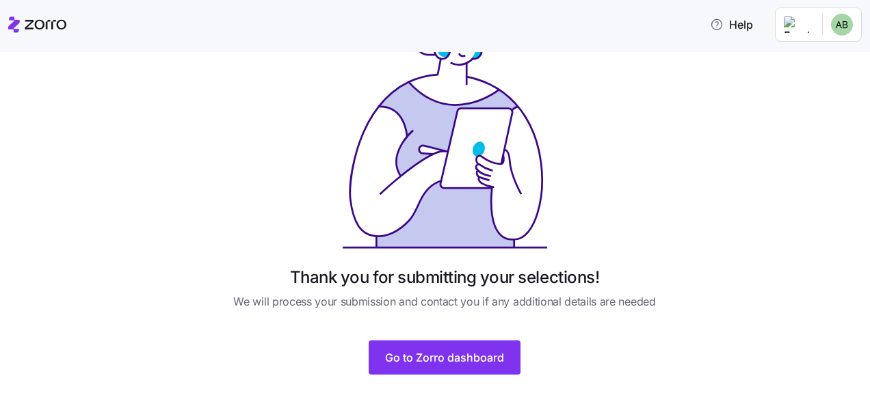
scroll to position [103, 0]
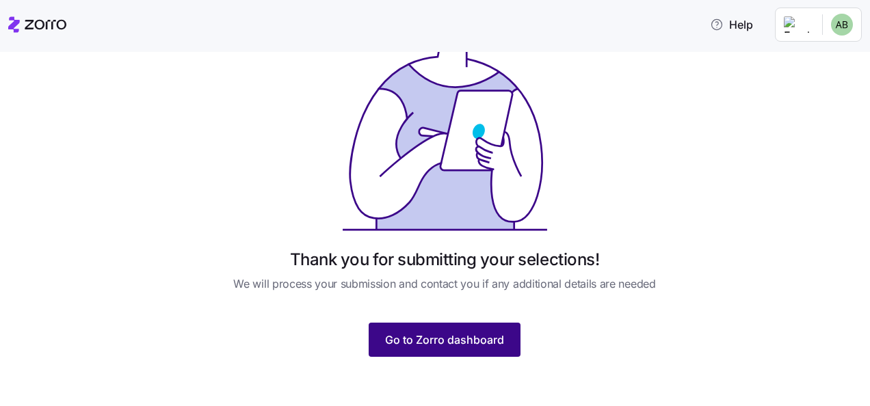
click at [486, 338] on span "Go to Zorro dashboard" at bounding box center [444, 340] width 119 height 16
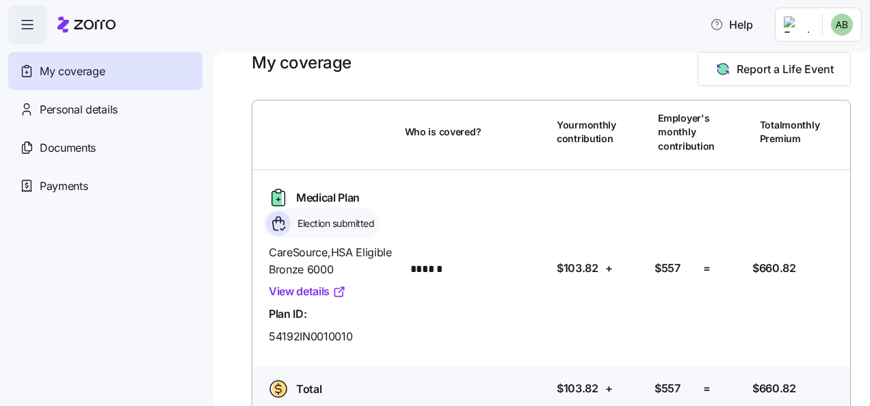
scroll to position [42, 0]
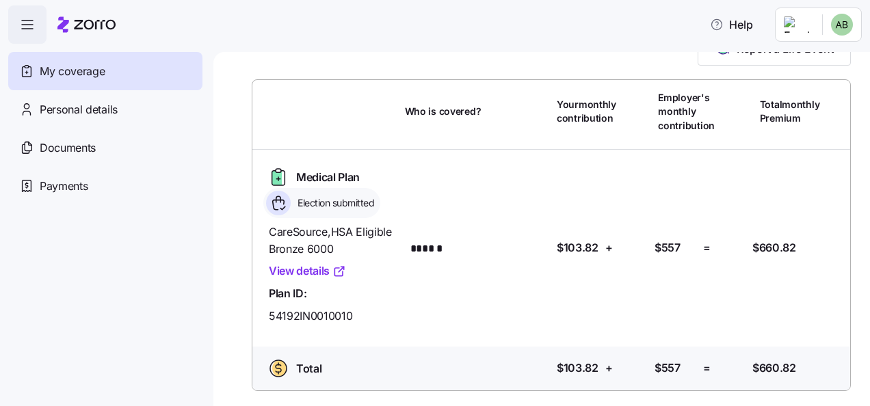
click at [297, 271] on link "View details" at bounding box center [307, 271] width 77 height 17
